Goal: Download file/media

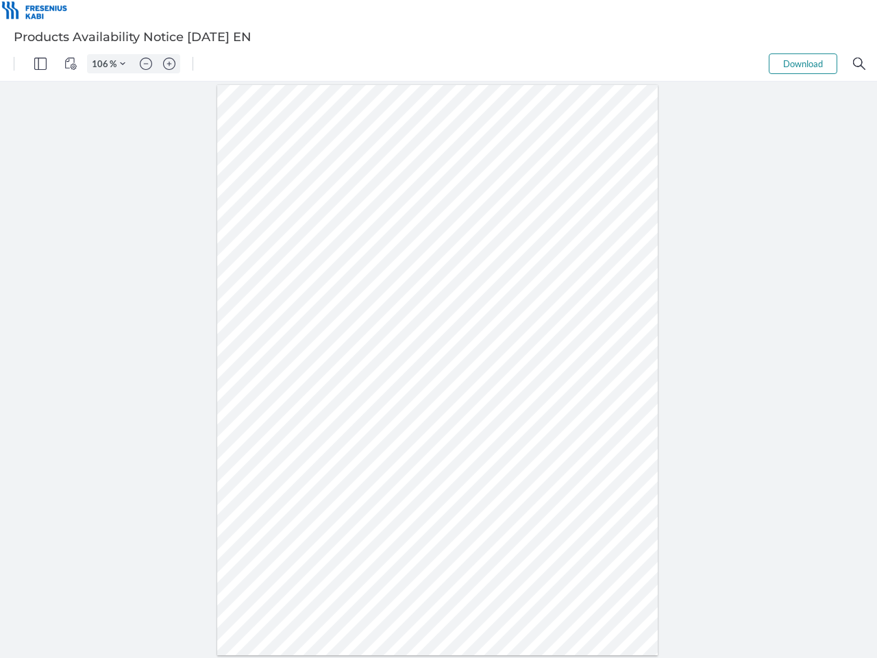
click at [40, 64] on img "Panel" at bounding box center [40, 64] width 12 height 12
click at [71, 64] on img "View Controls" at bounding box center [70, 64] width 12 height 12
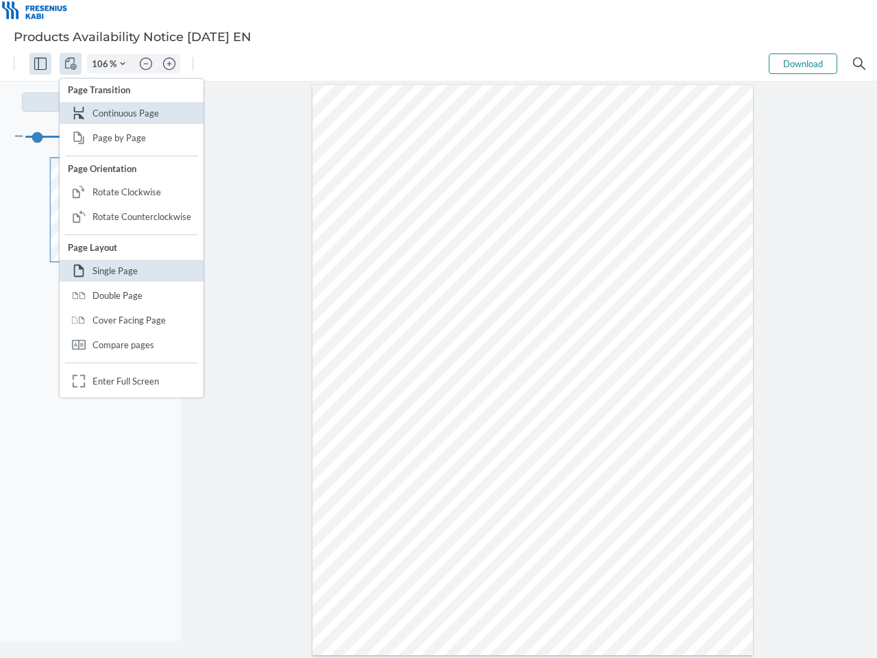
click at [102, 64] on input "106" at bounding box center [99, 64] width 22 height 12
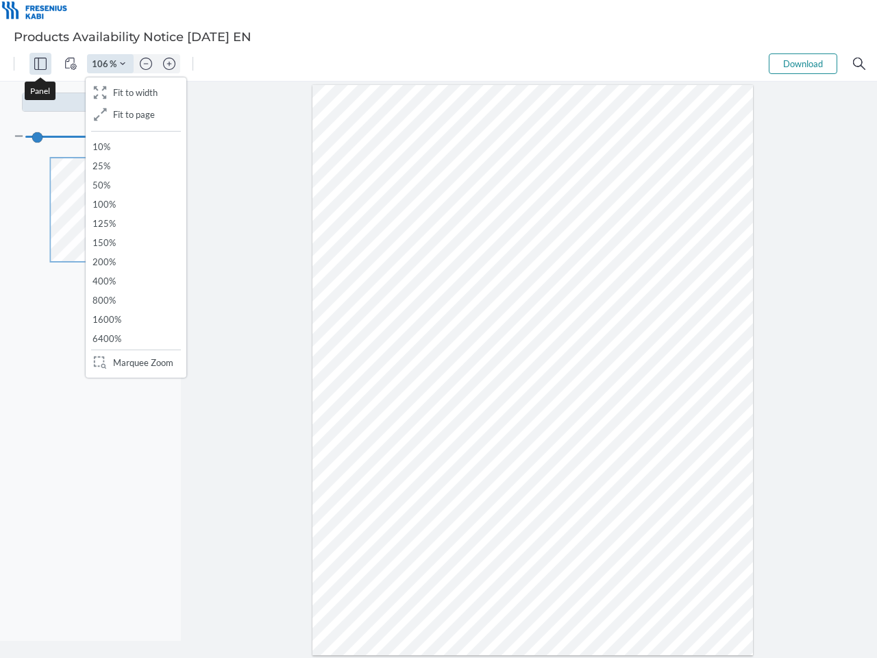
click at [123, 64] on img "Zoom Controls" at bounding box center [122, 63] width 5 height 5
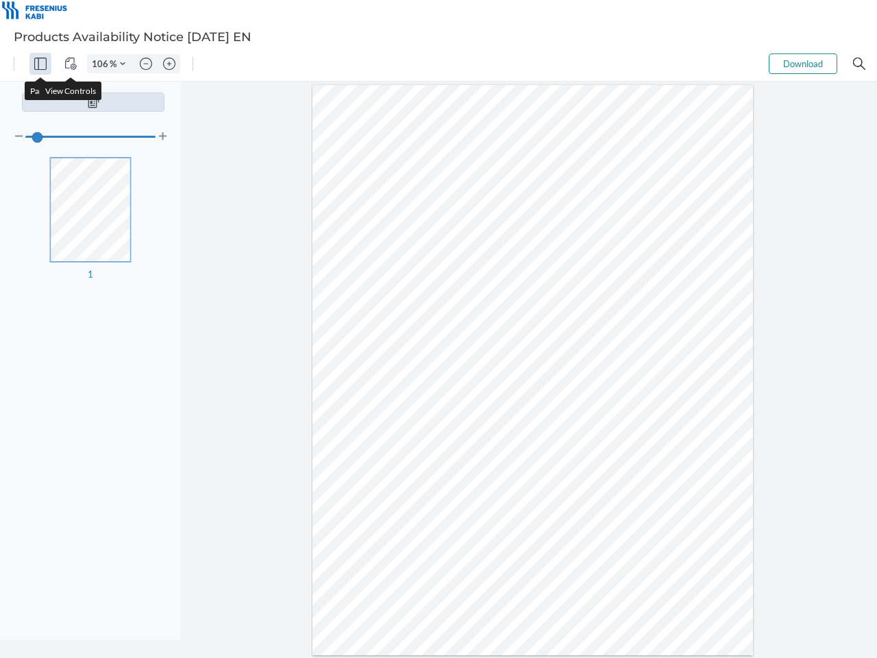
click at [146, 64] on img "Zoom out" at bounding box center [146, 64] width 12 height 12
click at [169, 64] on img "Zoom in" at bounding box center [169, 64] width 12 height 12
type input "106"
click at [803, 64] on button "Download" at bounding box center [803, 63] width 69 height 21
click at [859, 64] on img "Search" at bounding box center [859, 64] width 12 height 12
